Goal: Register for event/course

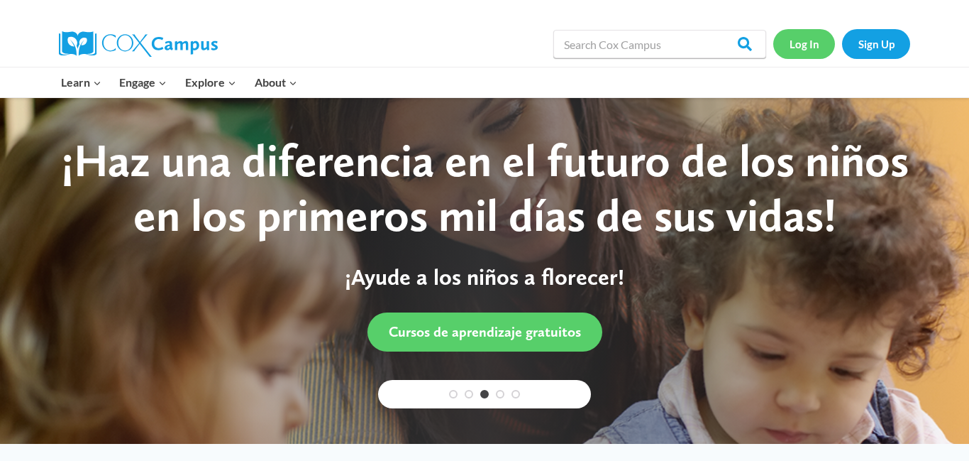
click at [823, 43] on link "Log In" at bounding box center [805, 43] width 62 height 29
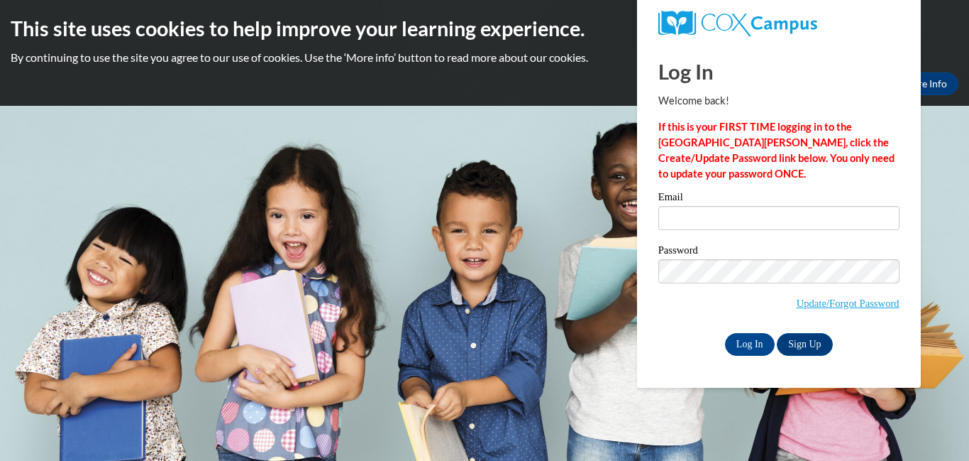
type input "[EMAIL_ADDRESS][PERSON_NAME][DOMAIN_NAME]"
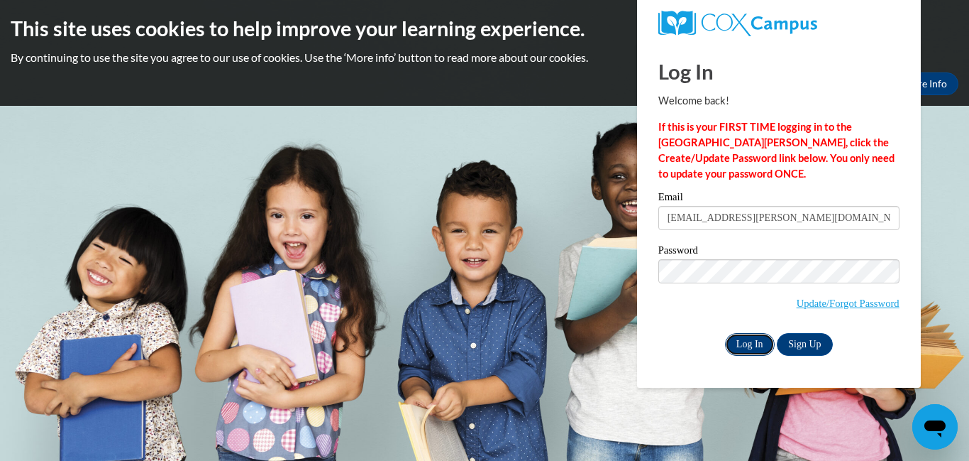
click at [730, 341] on input "Log In" at bounding box center [750, 344] width 50 height 23
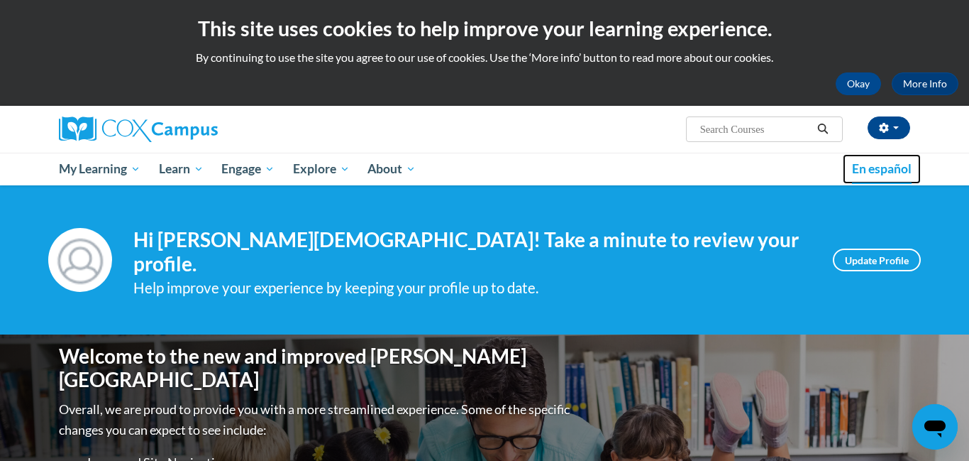
click at [861, 173] on span "En español" at bounding box center [882, 168] width 60 height 15
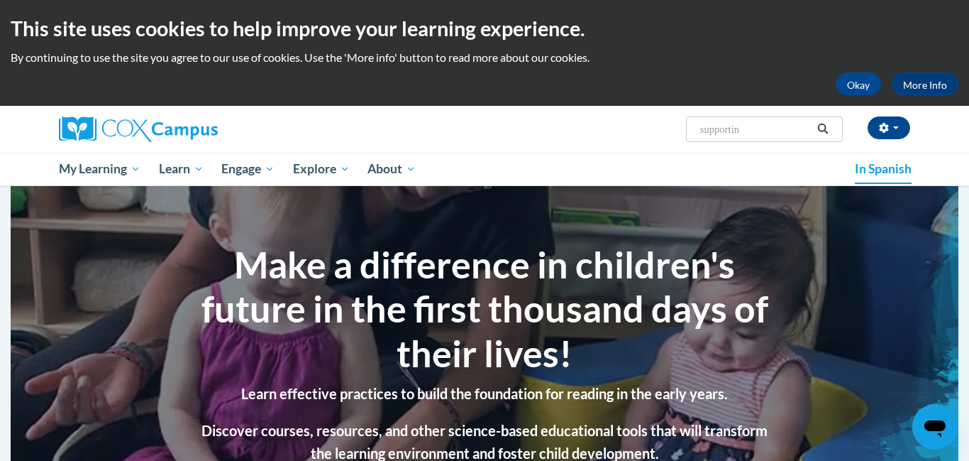
type input "supporting"
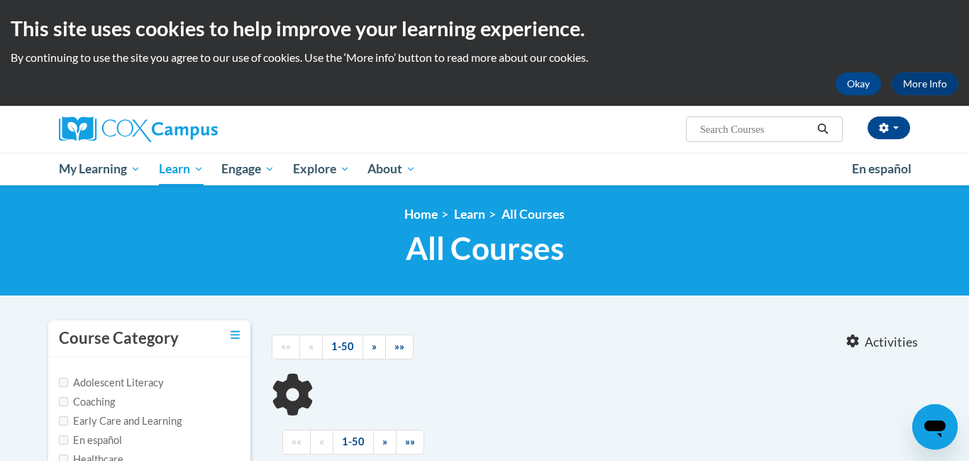
type input "supporting"
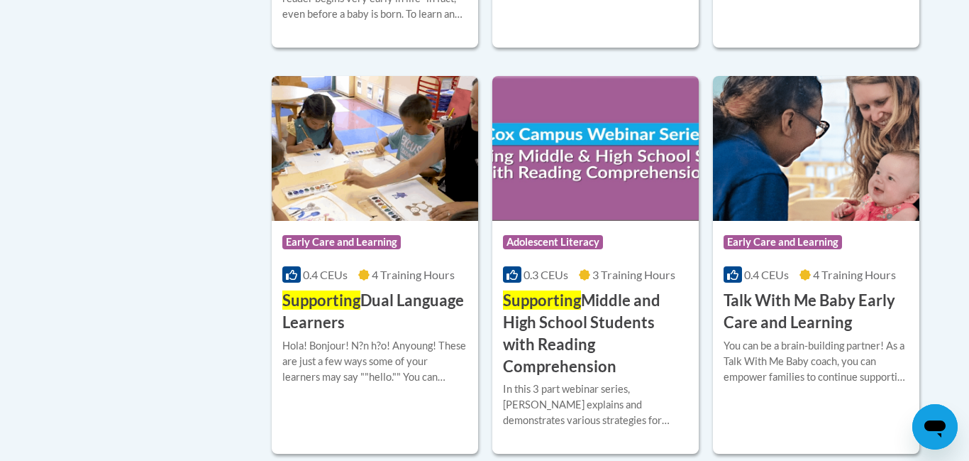
scroll to position [709, 0]
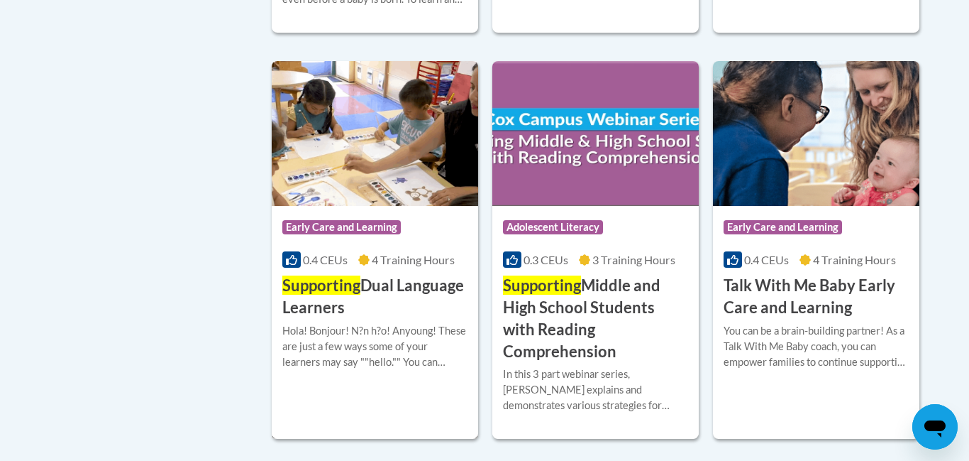
click at [395, 220] on span "Early Care and Learning" at bounding box center [341, 227] width 119 height 14
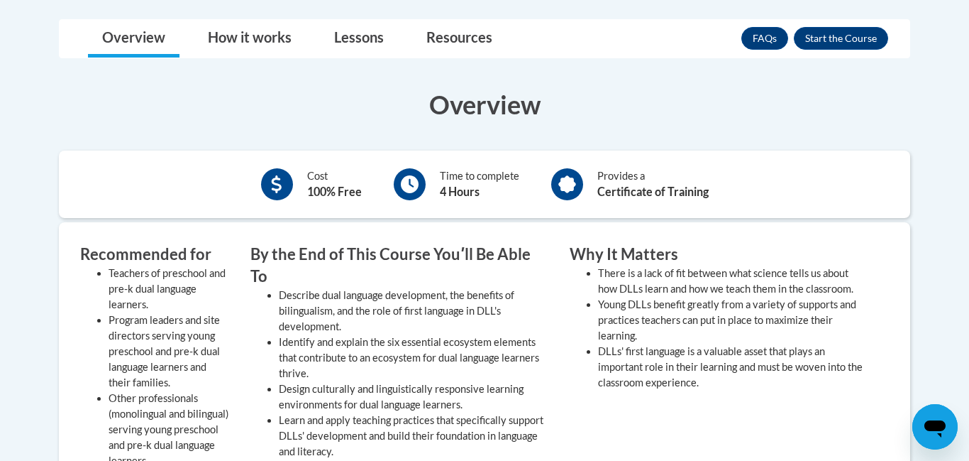
scroll to position [412, 0]
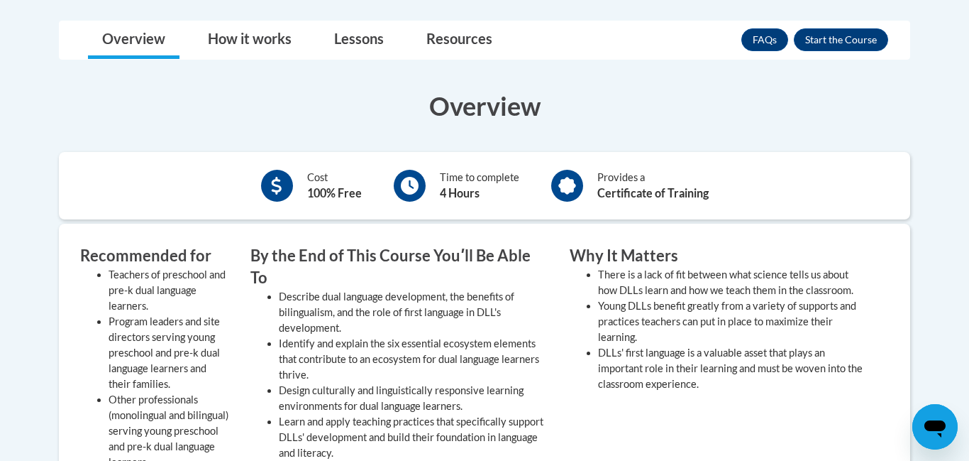
click at [588, 177] on div "Provides a Certificate of Training" at bounding box center [630, 185] width 179 height 39
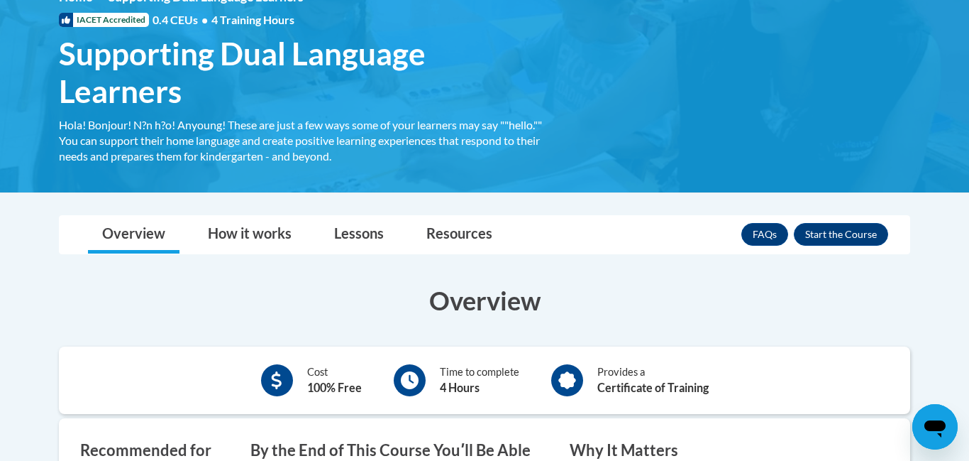
scroll to position [219, 0]
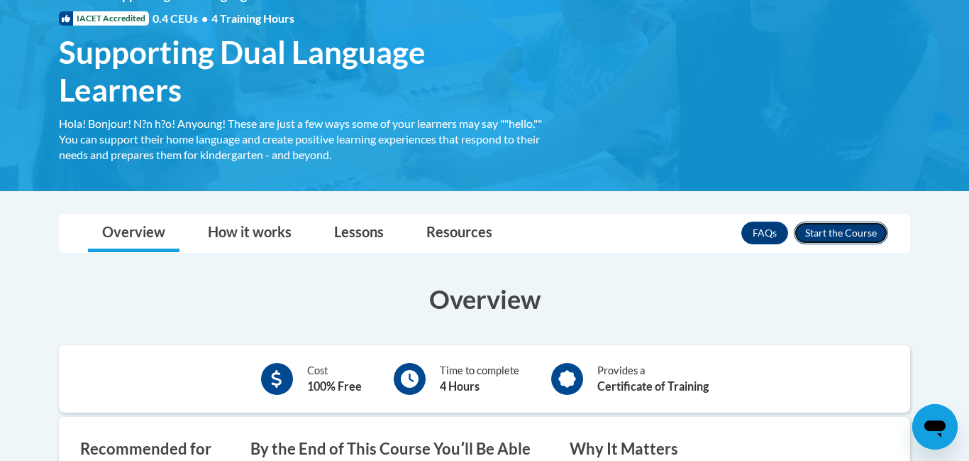
click at [839, 235] on button "Enroll" at bounding box center [841, 232] width 94 height 23
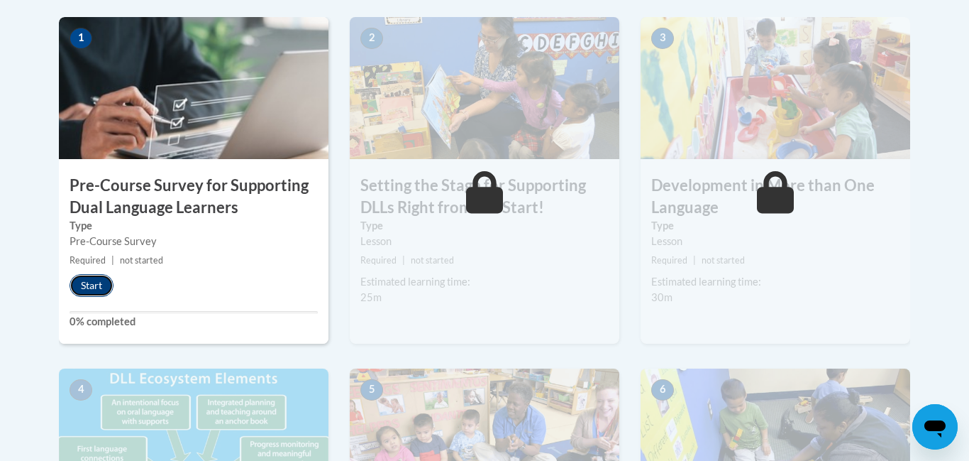
click at [102, 285] on button "Start" at bounding box center [92, 285] width 44 height 23
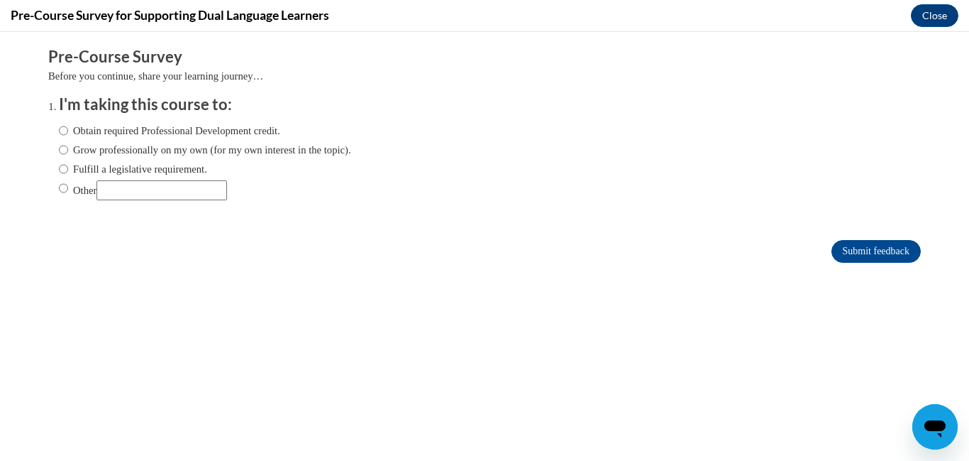
click at [74, 193] on label "Other" at bounding box center [143, 190] width 168 height 20
click at [68, 193] on input "Other" at bounding box center [63, 188] width 9 height 16
radio input "true"
click at [886, 256] on input "Submit feedback" at bounding box center [876, 251] width 89 height 23
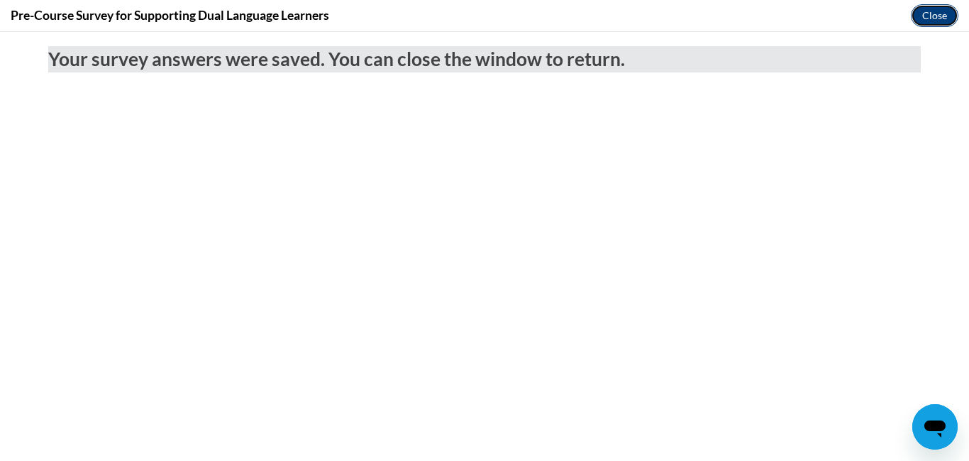
click at [923, 21] on button "Close" at bounding box center [935, 15] width 48 height 23
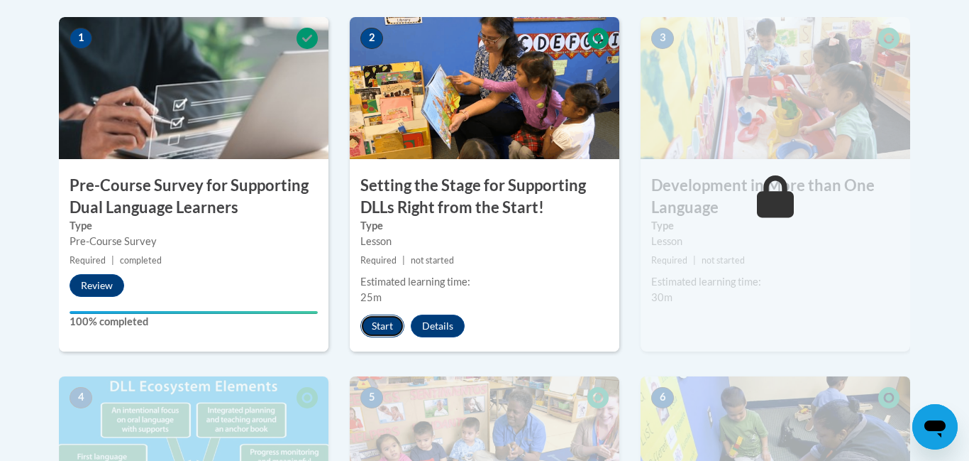
click at [393, 322] on button "Start" at bounding box center [383, 325] width 44 height 23
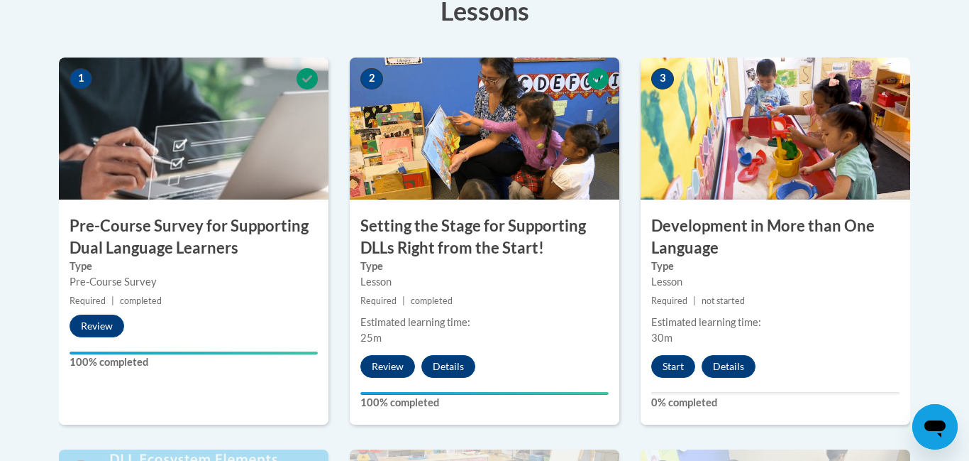
scroll to position [423, 0]
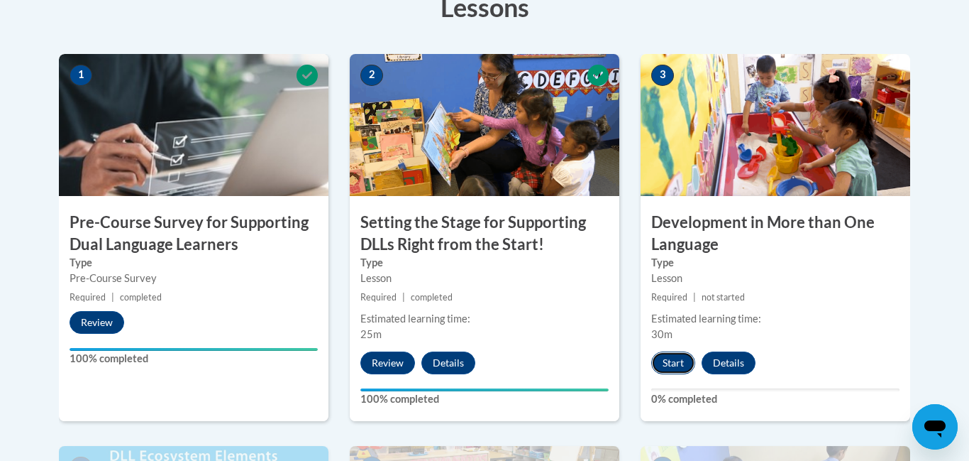
click at [674, 352] on button "Start" at bounding box center [674, 362] width 44 height 23
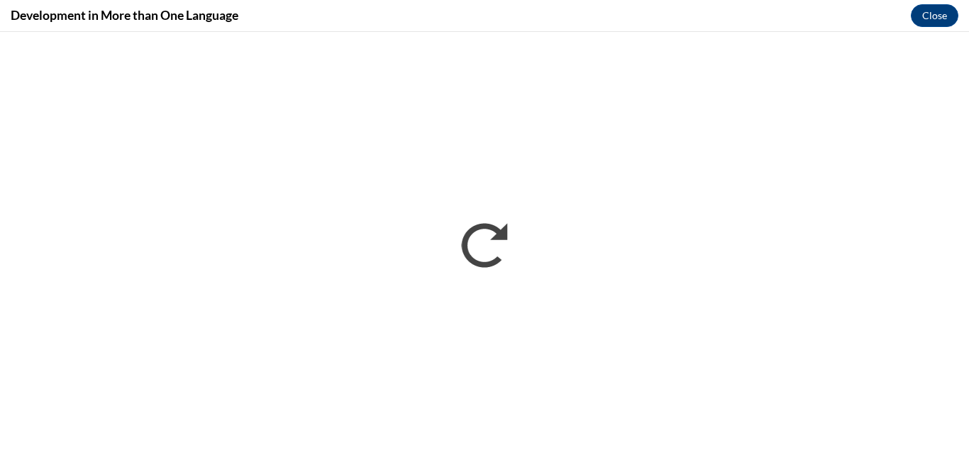
scroll to position [0, 0]
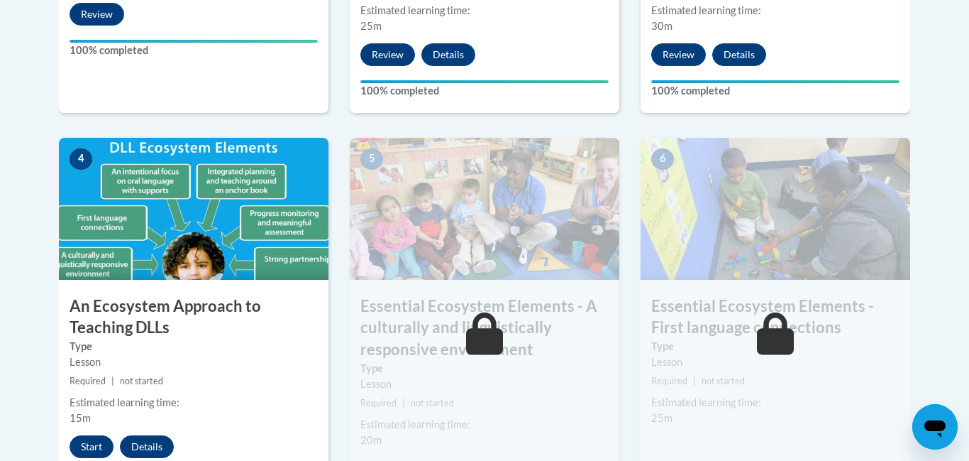
scroll to position [773, 0]
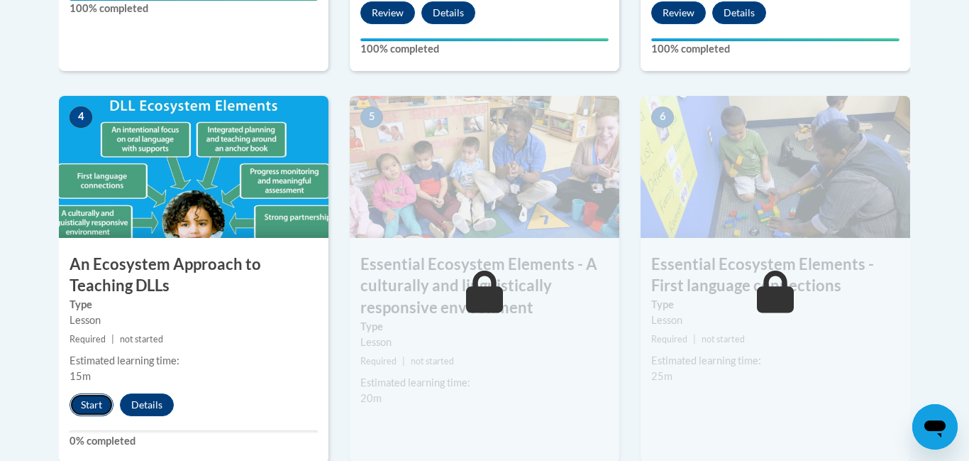
click at [111, 397] on button "Start" at bounding box center [92, 404] width 44 height 23
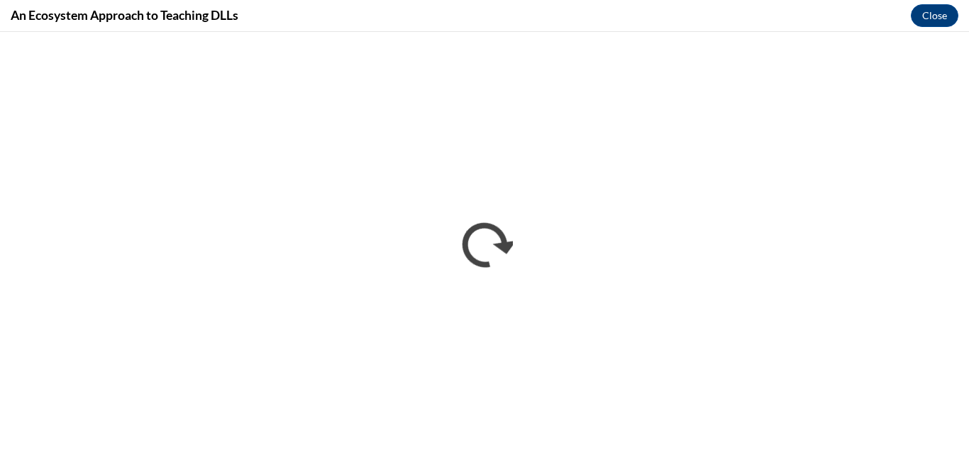
scroll to position [0, 0]
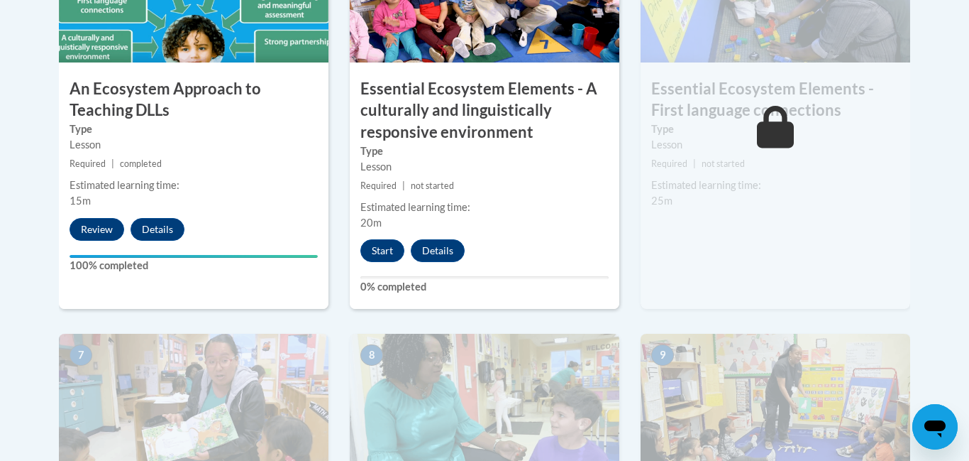
scroll to position [951, 0]
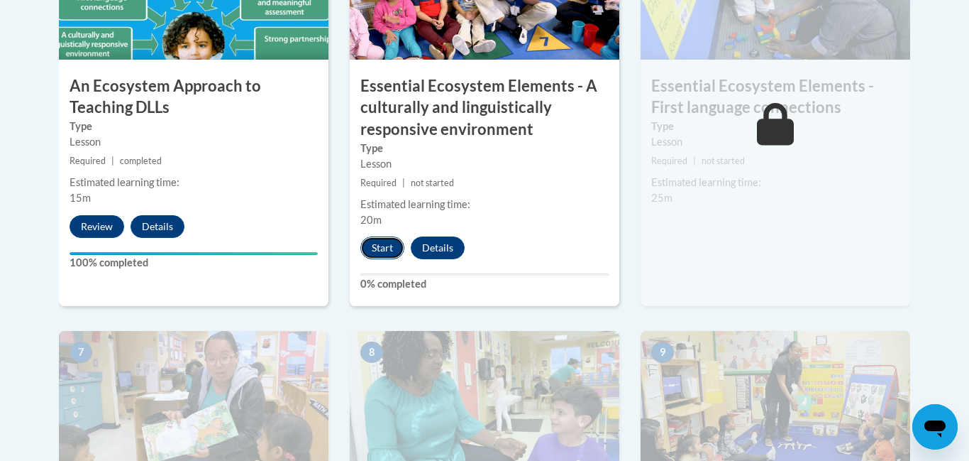
click at [392, 240] on button "Start" at bounding box center [383, 247] width 44 height 23
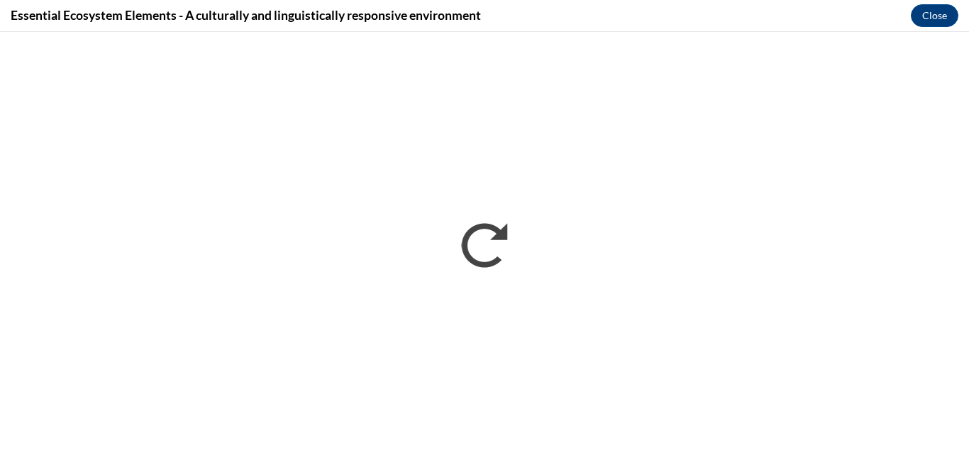
scroll to position [0, 0]
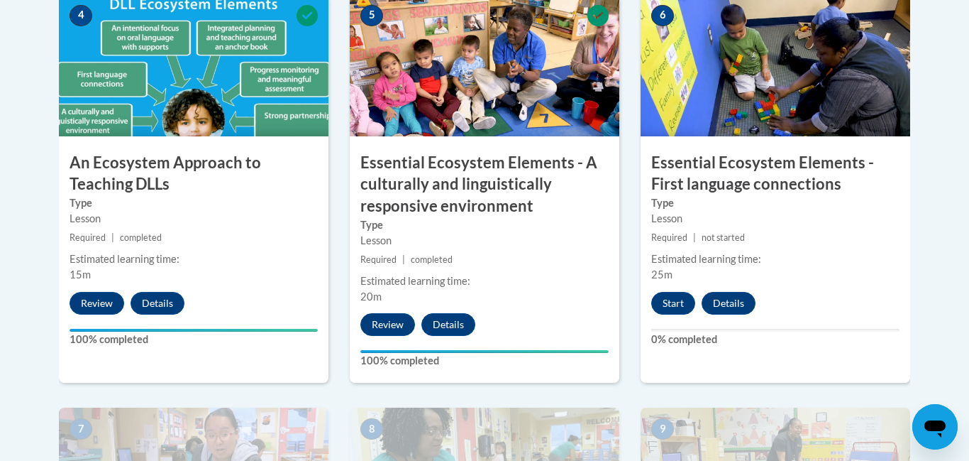
scroll to position [889, 0]
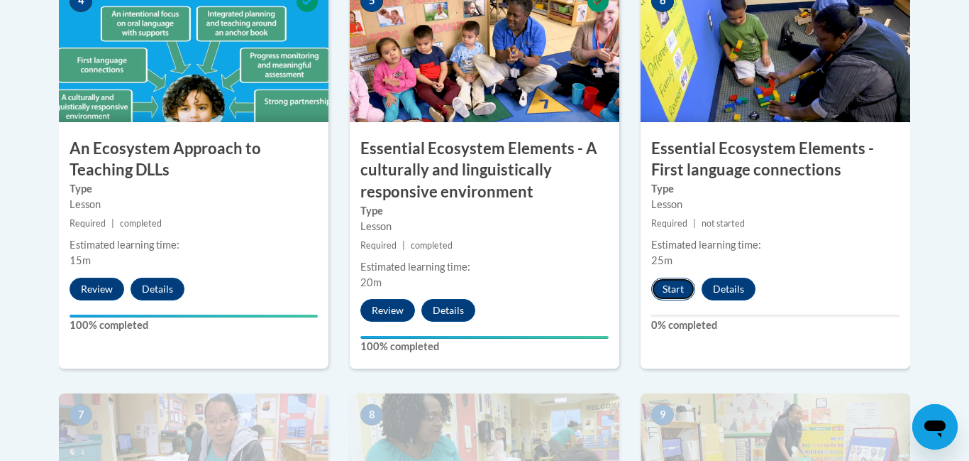
click at [676, 285] on button "Start" at bounding box center [674, 289] width 44 height 23
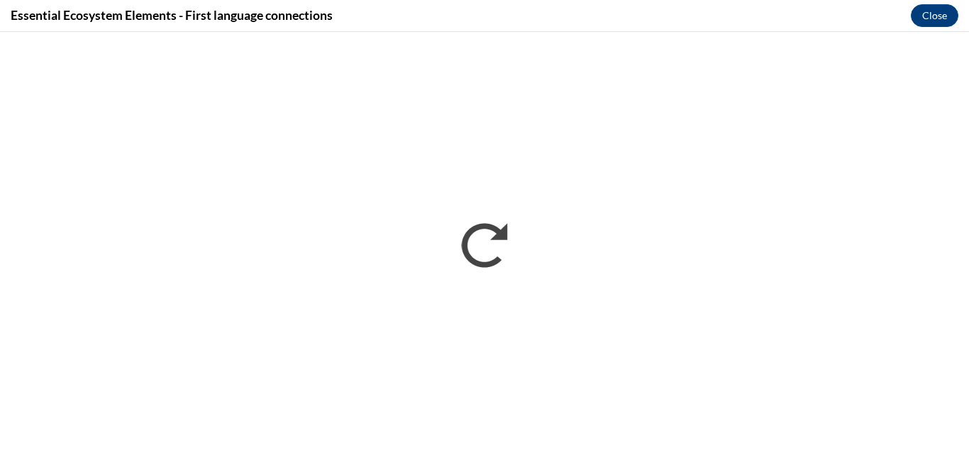
scroll to position [0, 0]
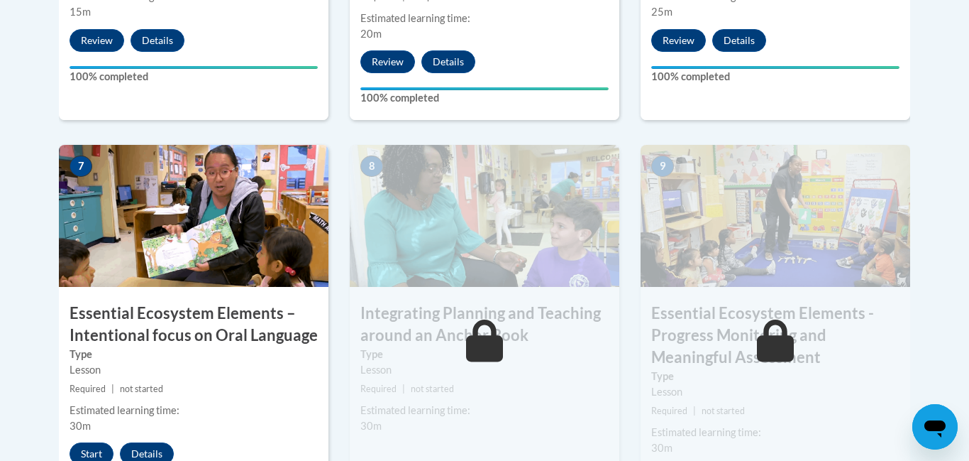
scroll to position [1138, 0]
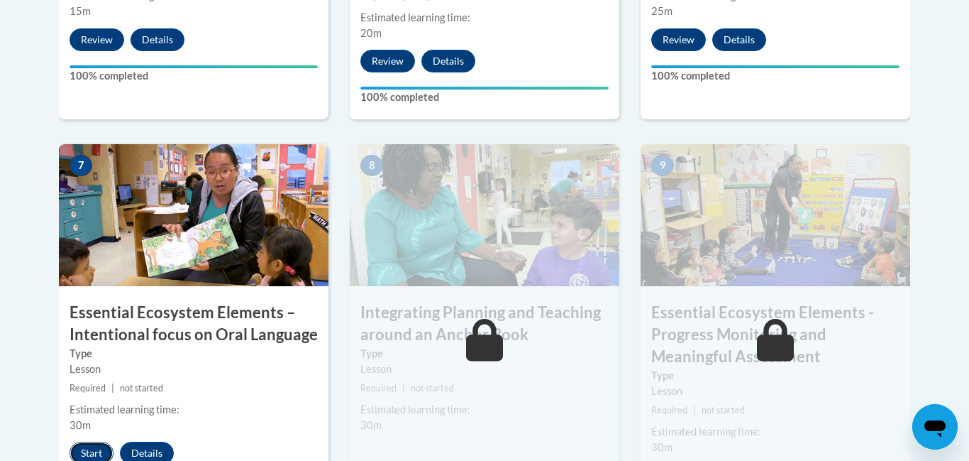
click at [79, 447] on button "Start" at bounding box center [92, 452] width 44 height 23
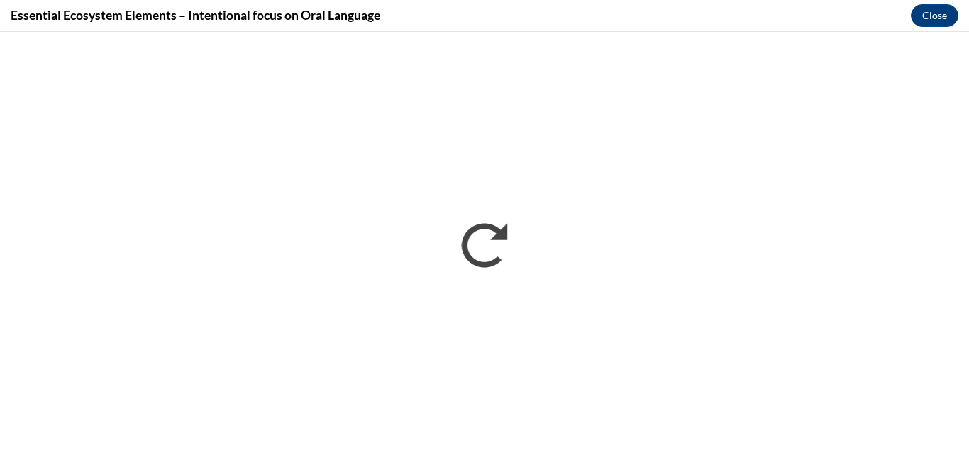
scroll to position [0, 0]
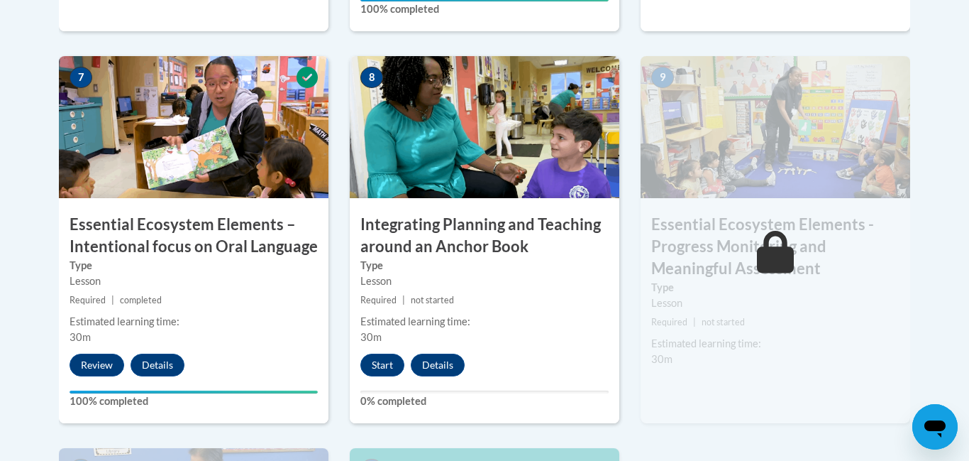
scroll to position [1232, 0]
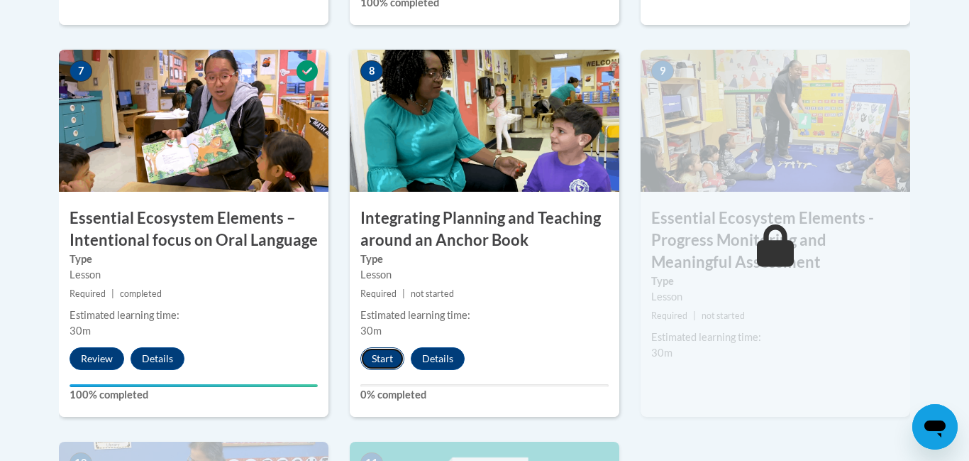
click at [369, 356] on button "Start" at bounding box center [383, 358] width 44 height 23
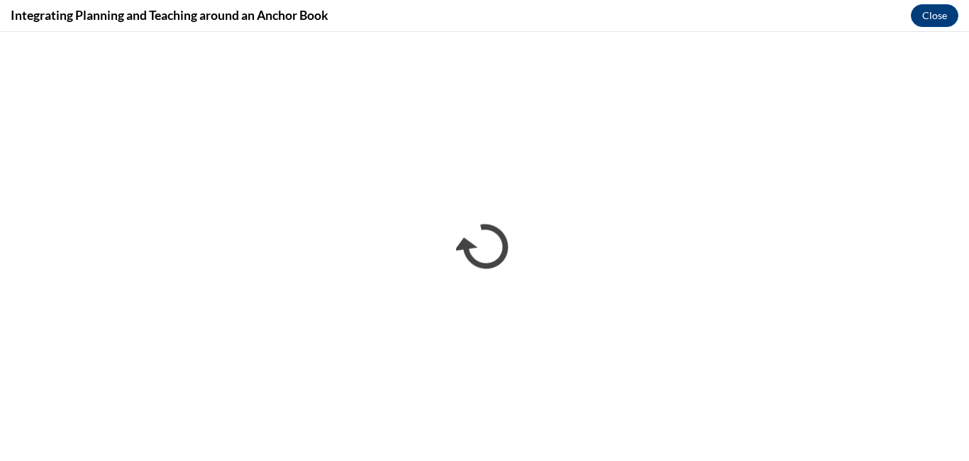
scroll to position [0, 0]
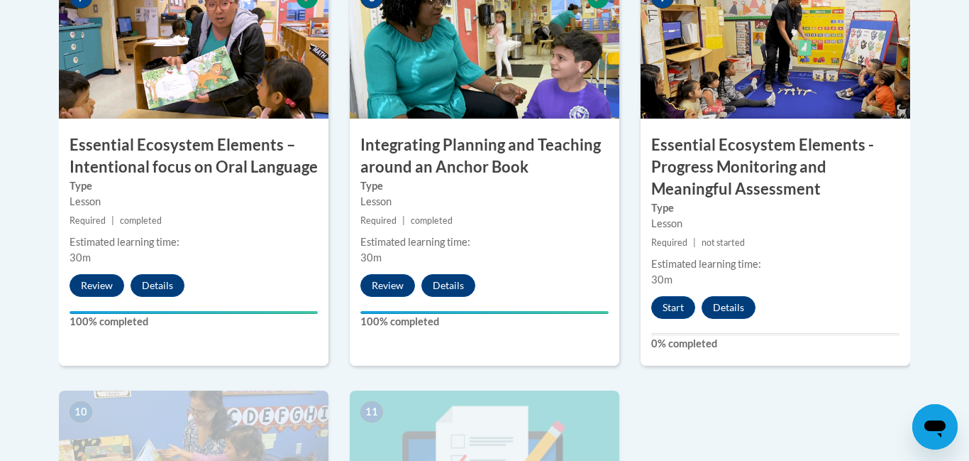
scroll to position [1308, 0]
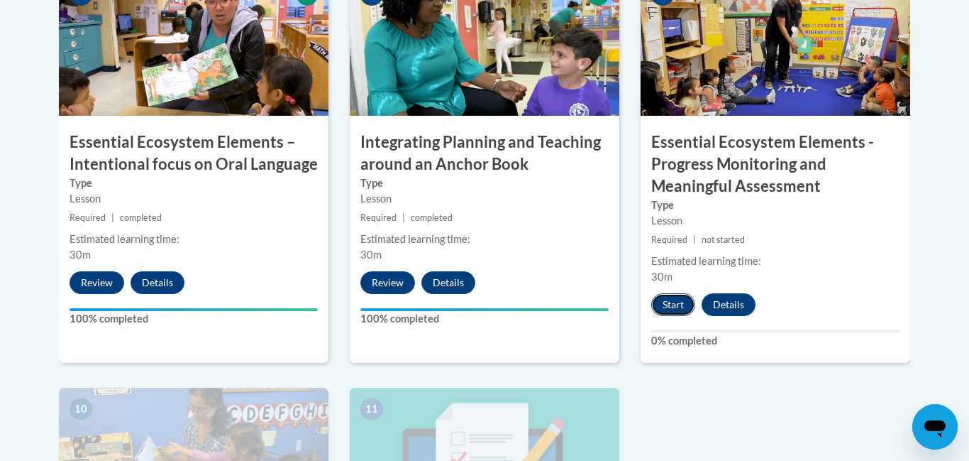
click at [681, 302] on button "Start" at bounding box center [674, 304] width 44 height 23
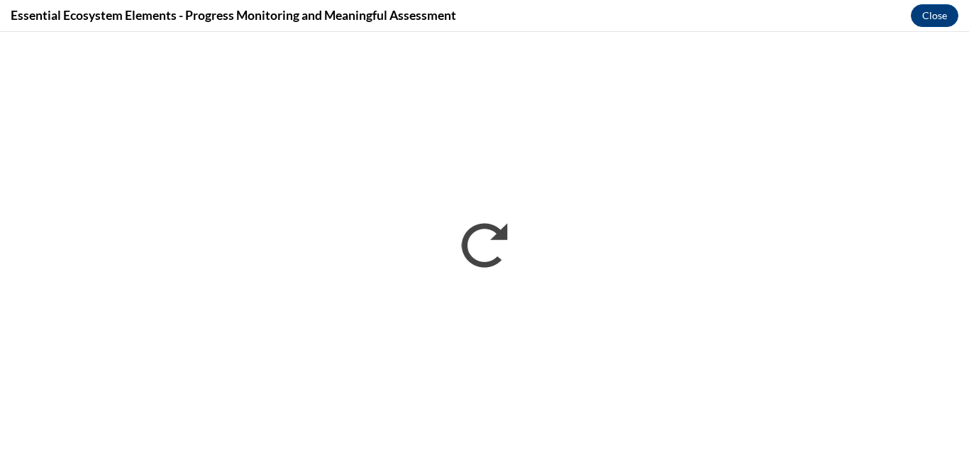
scroll to position [0, 0]
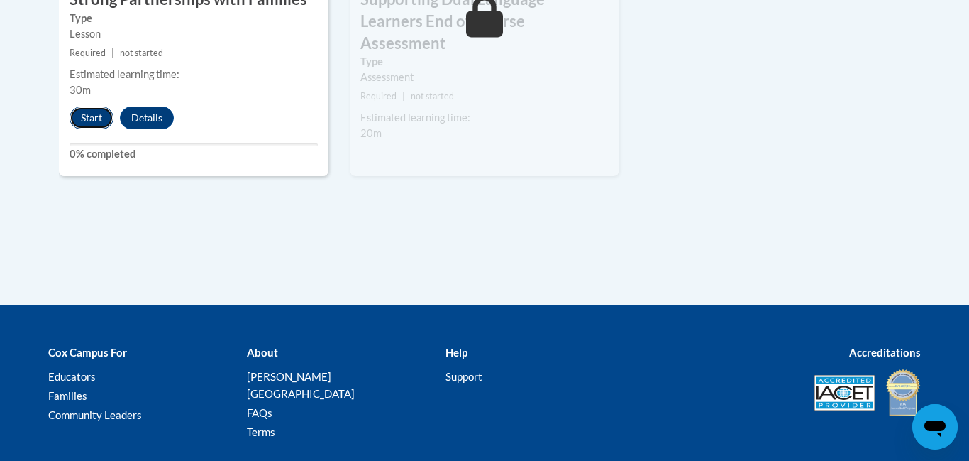
click at [77, 125] on button "Start" at bounding box center [92, 117] width 44 height 23
